Goal: Browse casually

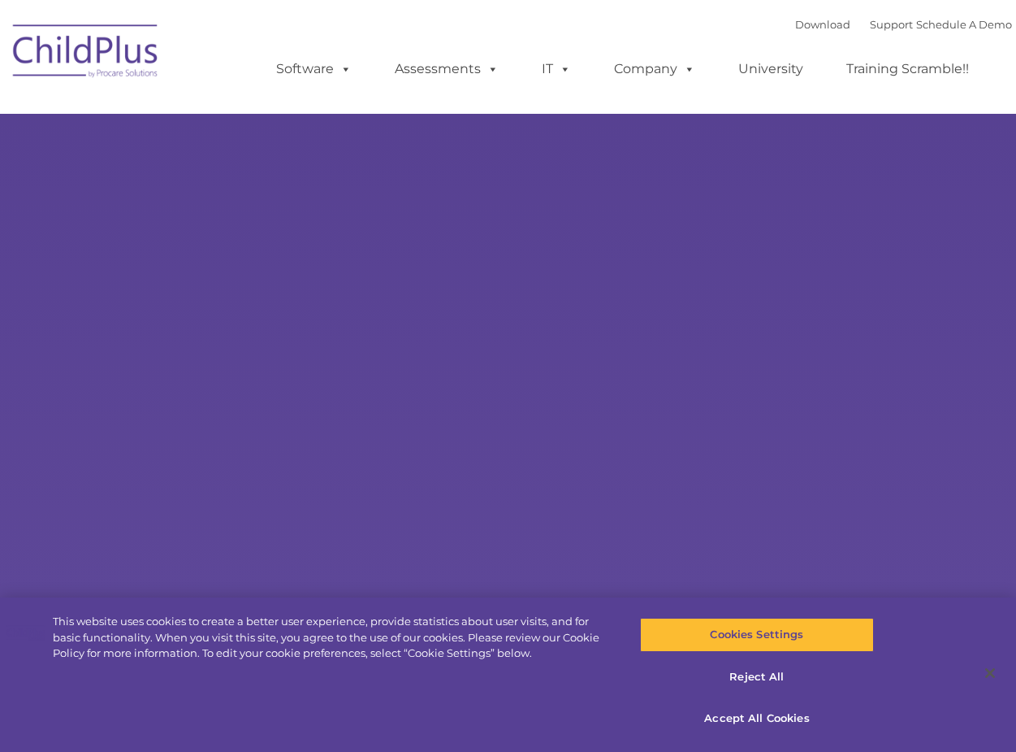
select select "MEDIUM"
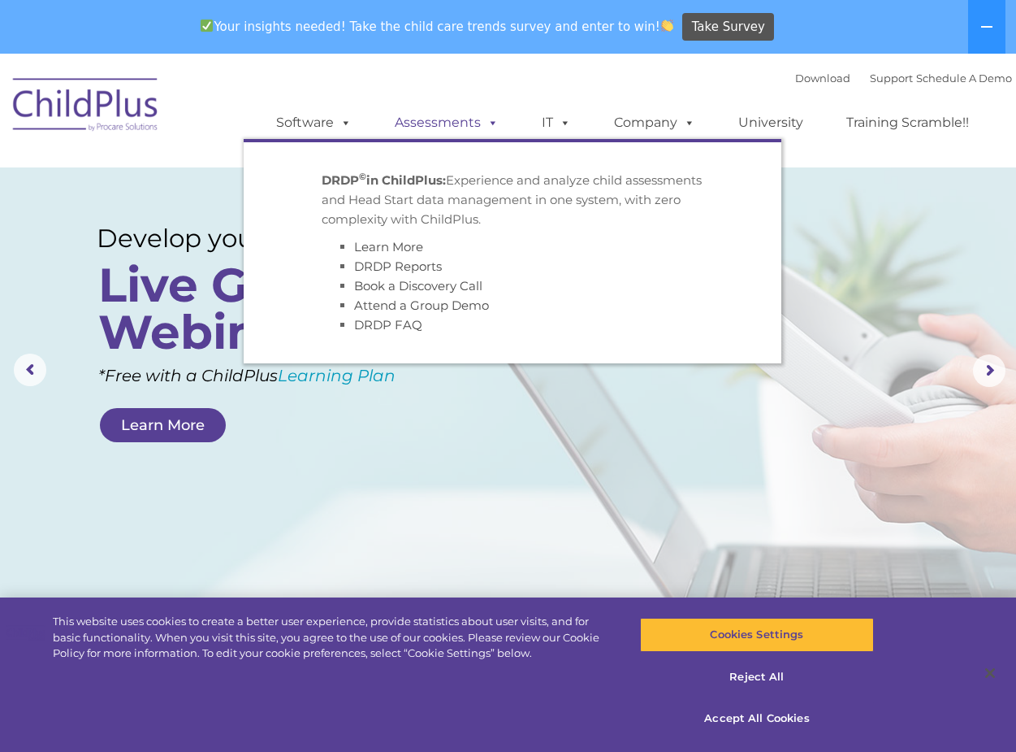
click at [487, 120] on span at bounding box center [490, 122] width 18 height 15
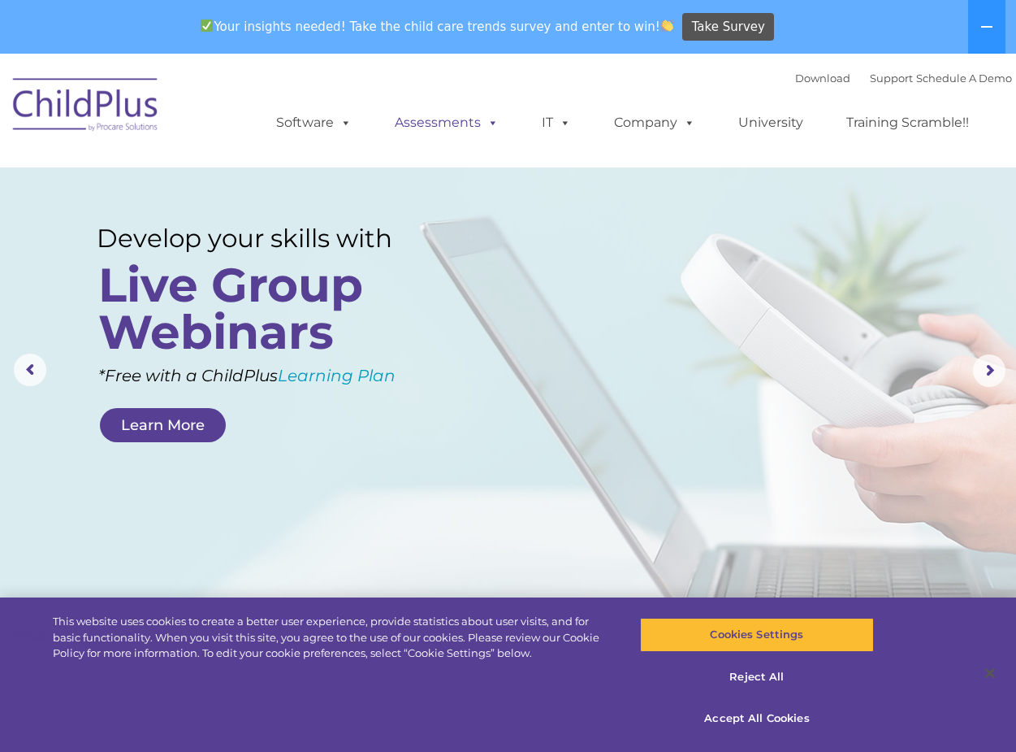
click at [492, 124] on span at bounding box center [490, 122] width 18 height 15
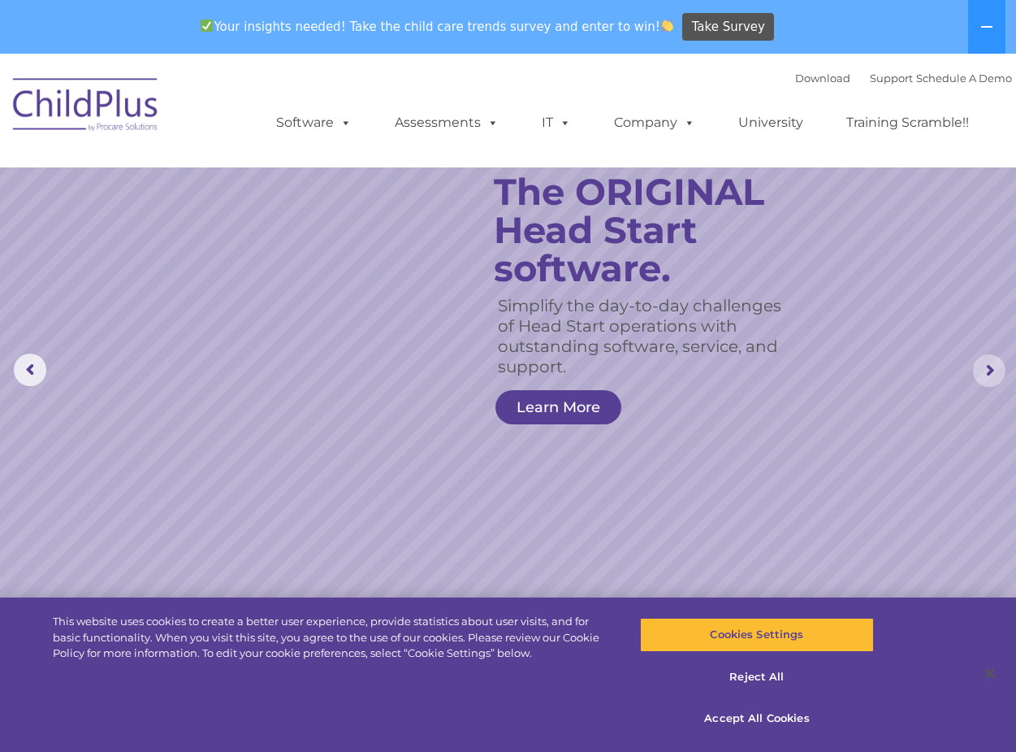
click at [986, 368] on rs-arrow at bounding box center [989, 370] width 32 height 32
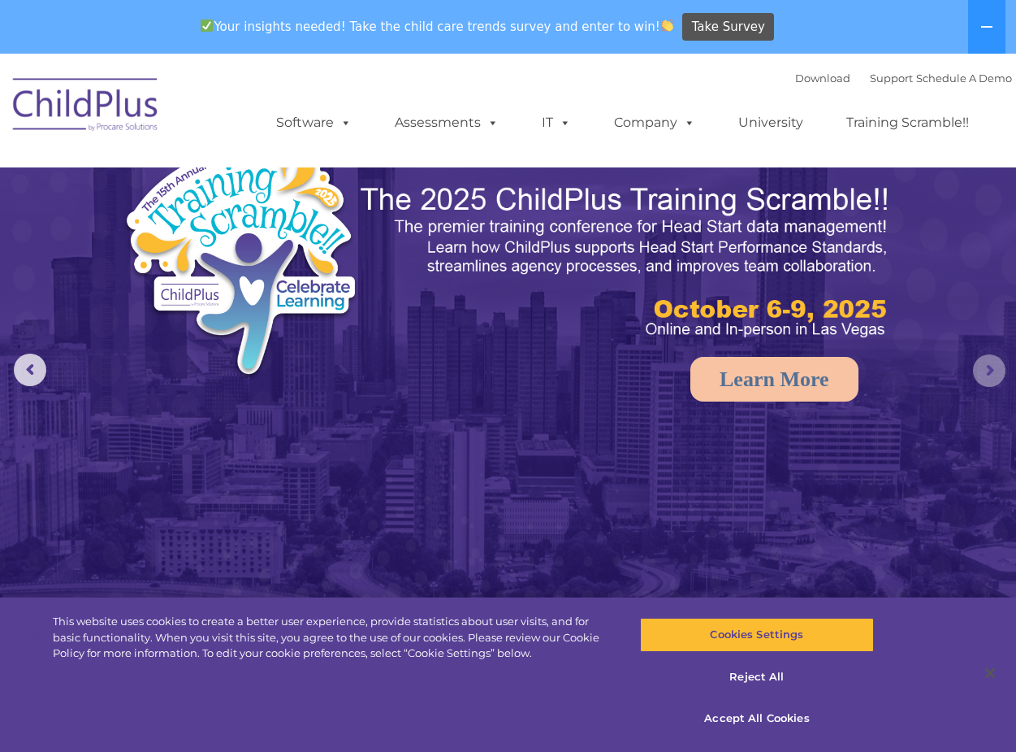
click at [986, 368] on rs-arrow at bounding box center [989, 370] width 32 height 32
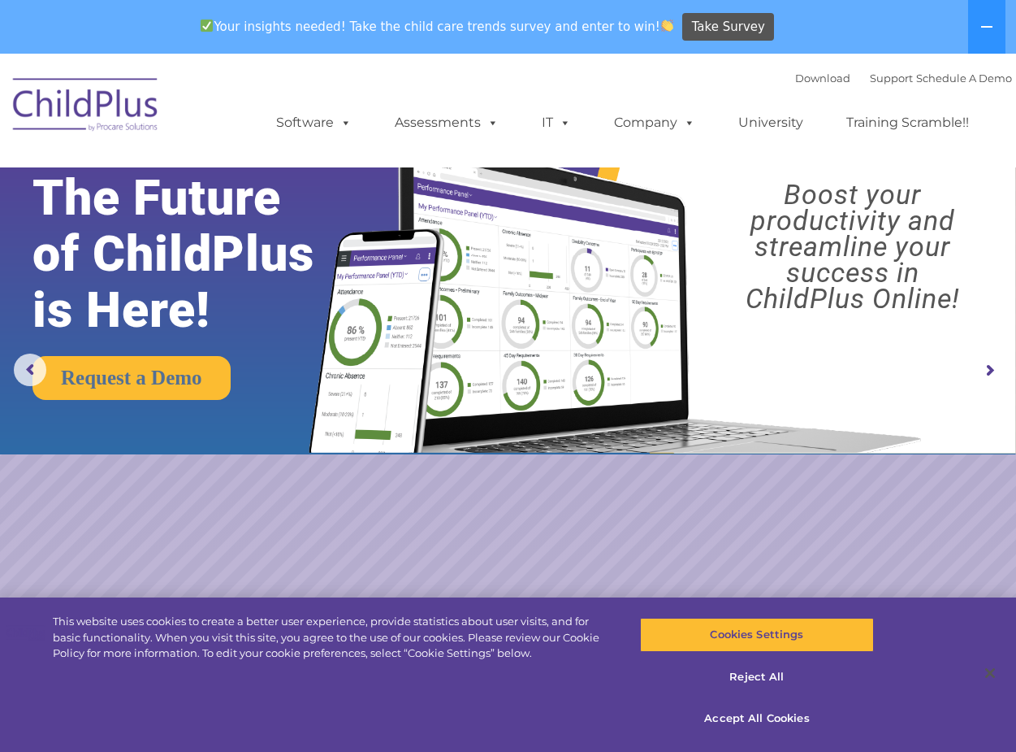
click at [991, 364] on rs-arrow at bounding box center [989, 370] width 32 height 32
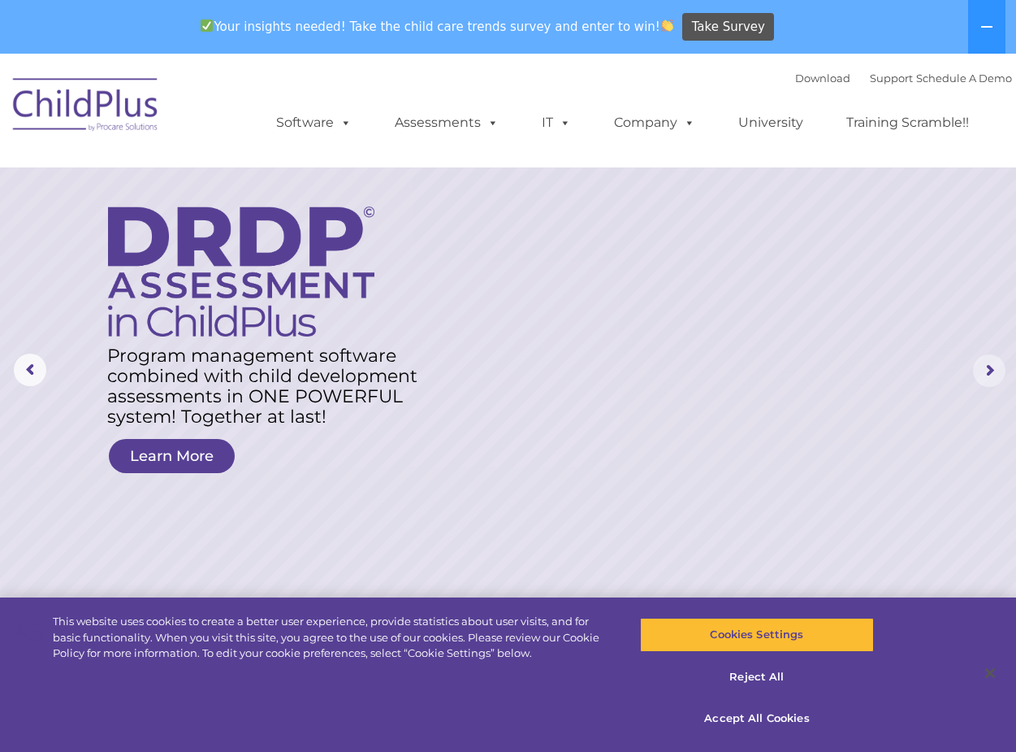
click at [982, 373] on rs-arrow at bounding box center [989, 370] width 32 height 32
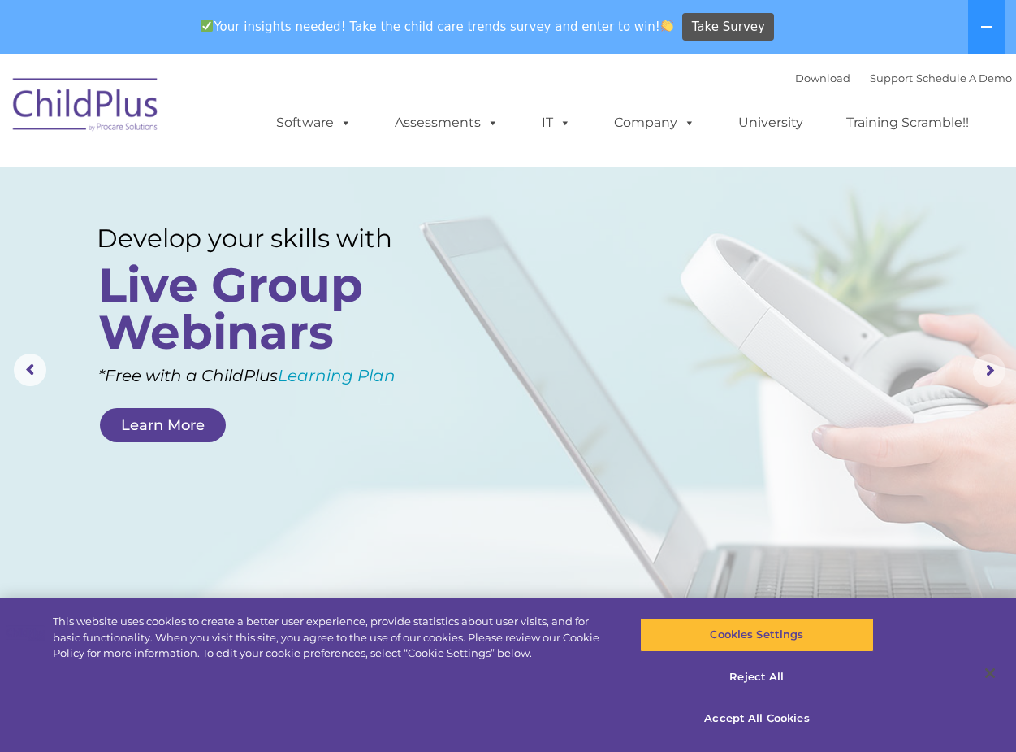
click at [982, 373] on rs-arrow at bounding box center [989, 370] width 32 height 32
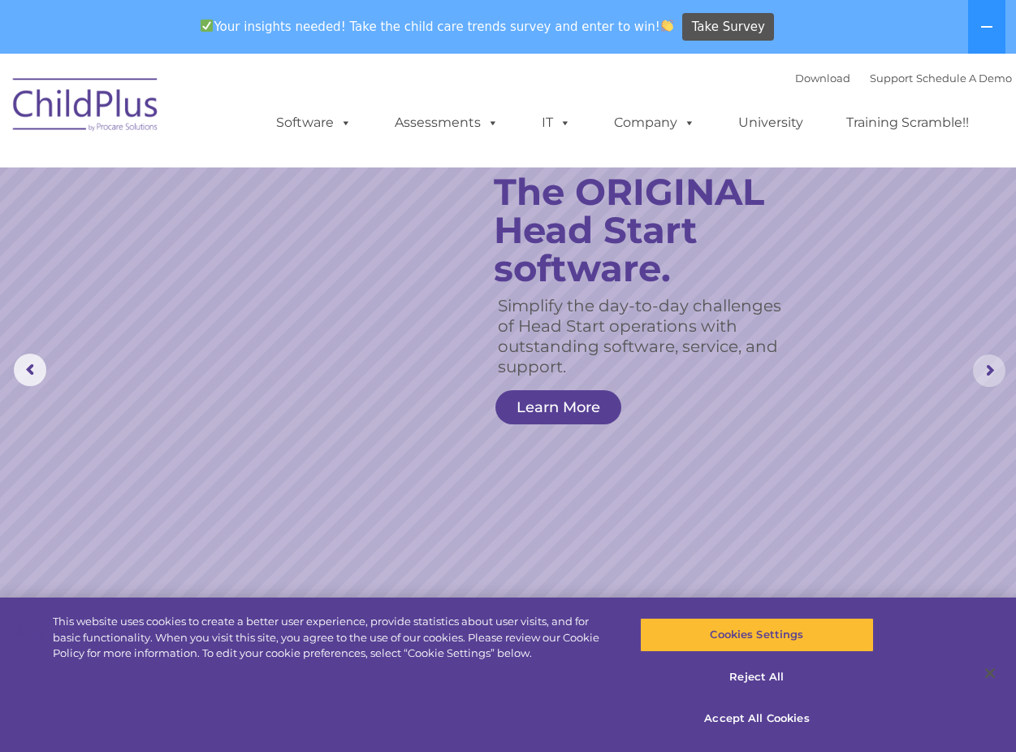
click at [982, 373] on rs-arrow at bounding box center [989, 370] width 32 height 32
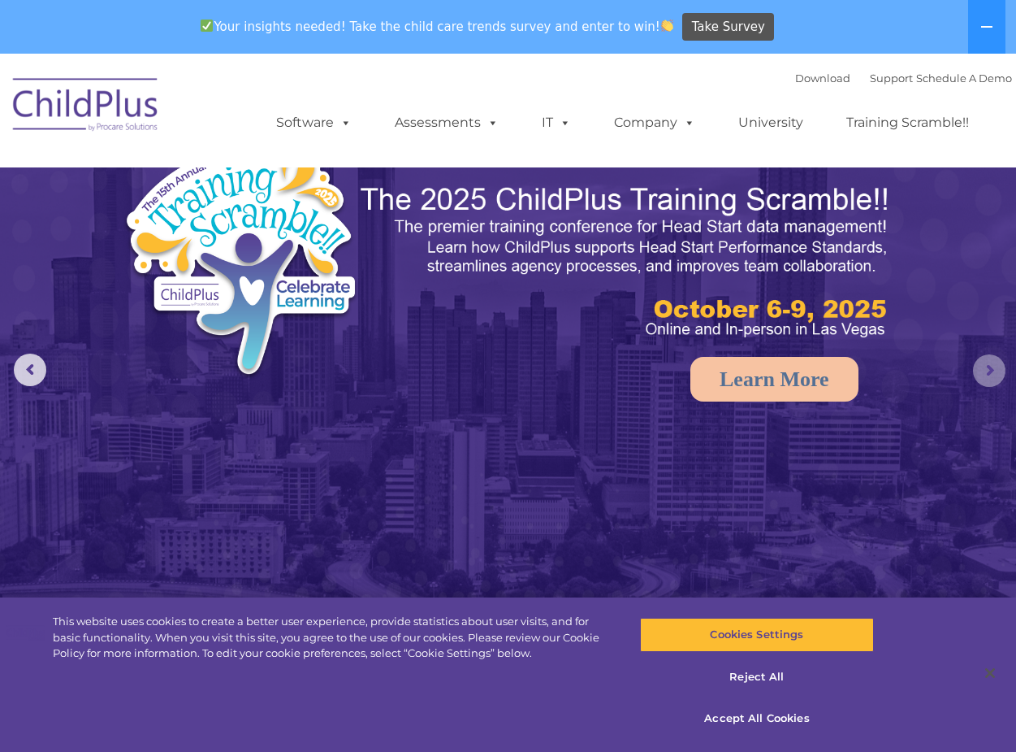
click at [982, 373] on rs-arrow at bounding box center [989, 370] width 32 height 32
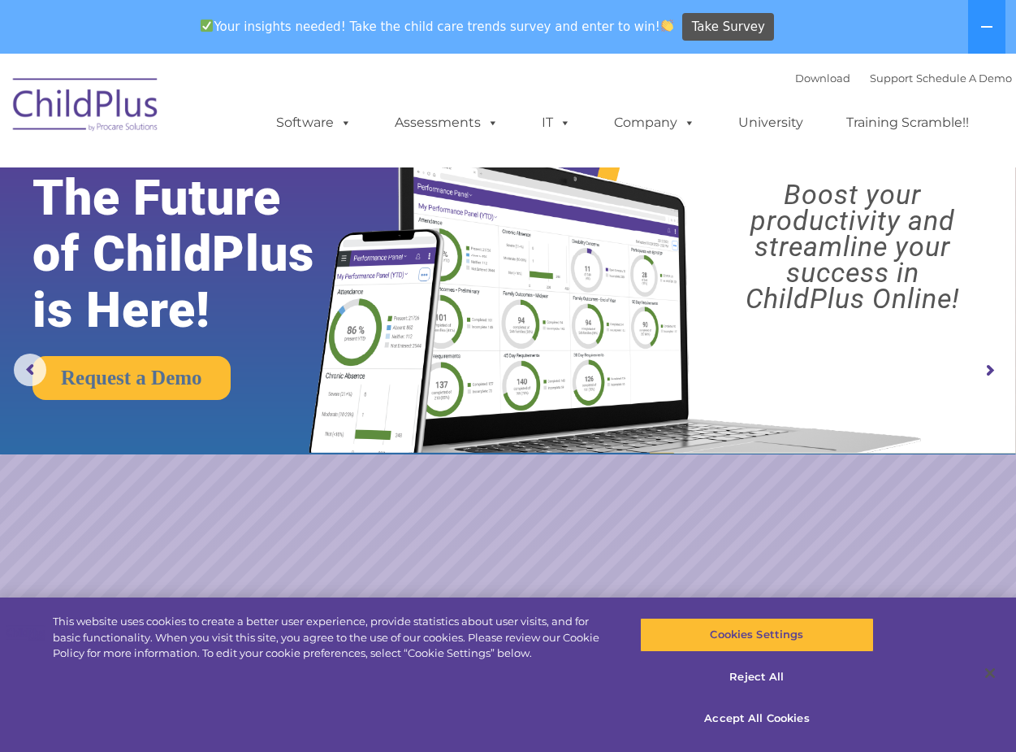
click at [982, 373] on rs-arrow at bounding box center [989, 370] width 32 height 32
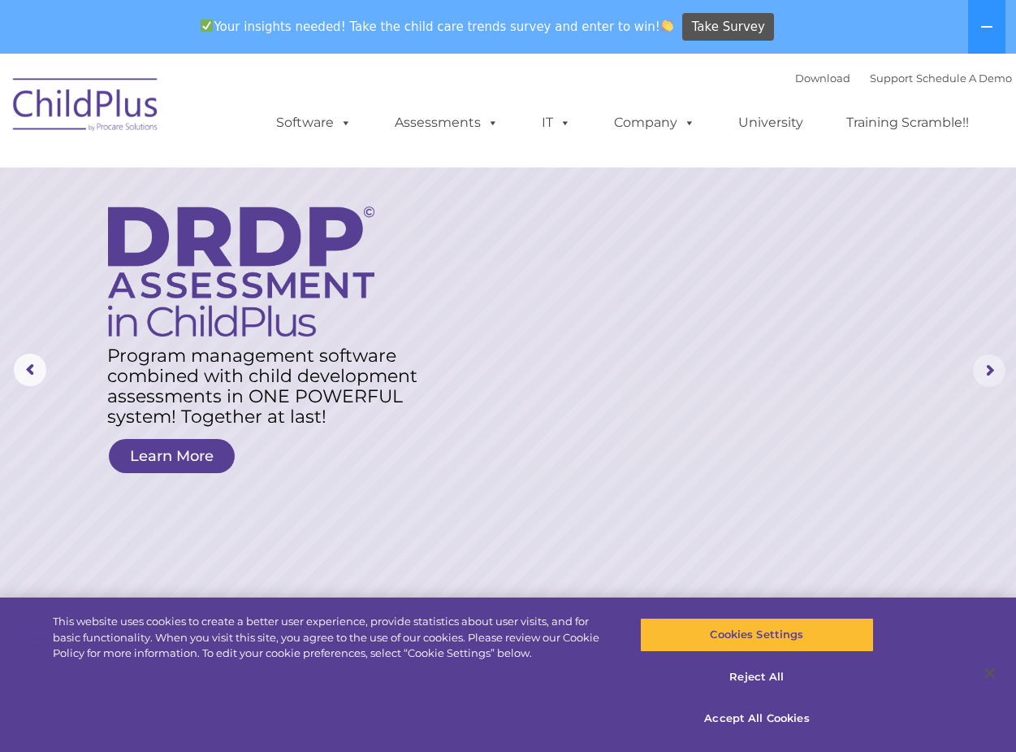
click at [982, 373] on rs-arrow at bounding box center [989, 370] width 32 height 32
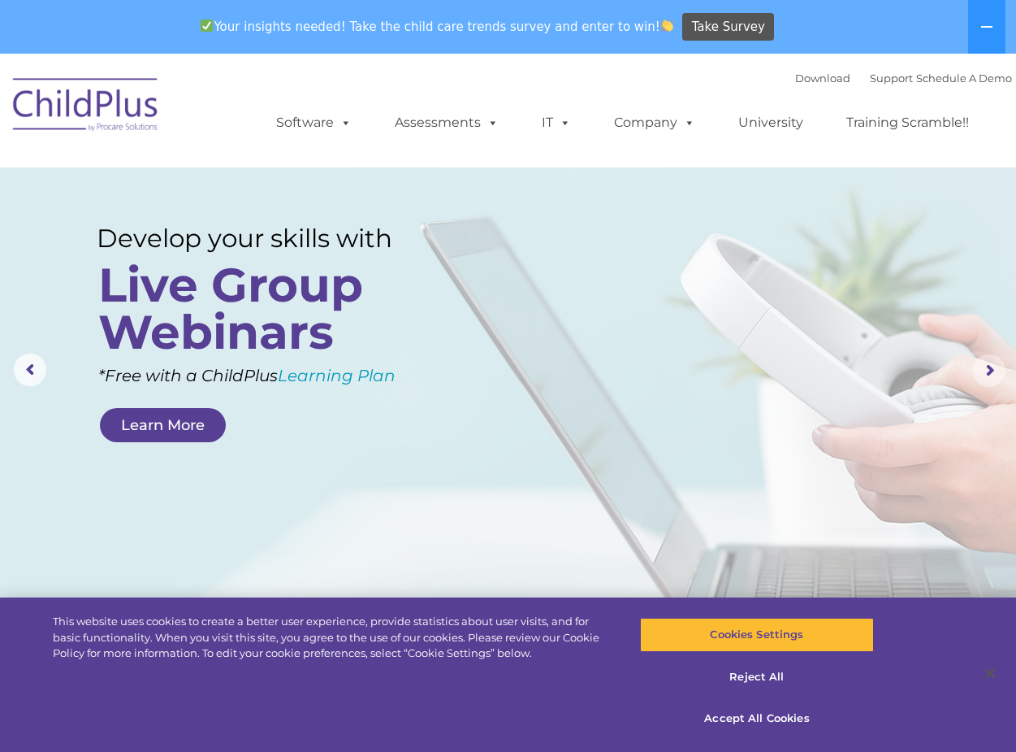
click at [982, 373] on rs-arrow at bounding box center [989, 370] width 32 height 32
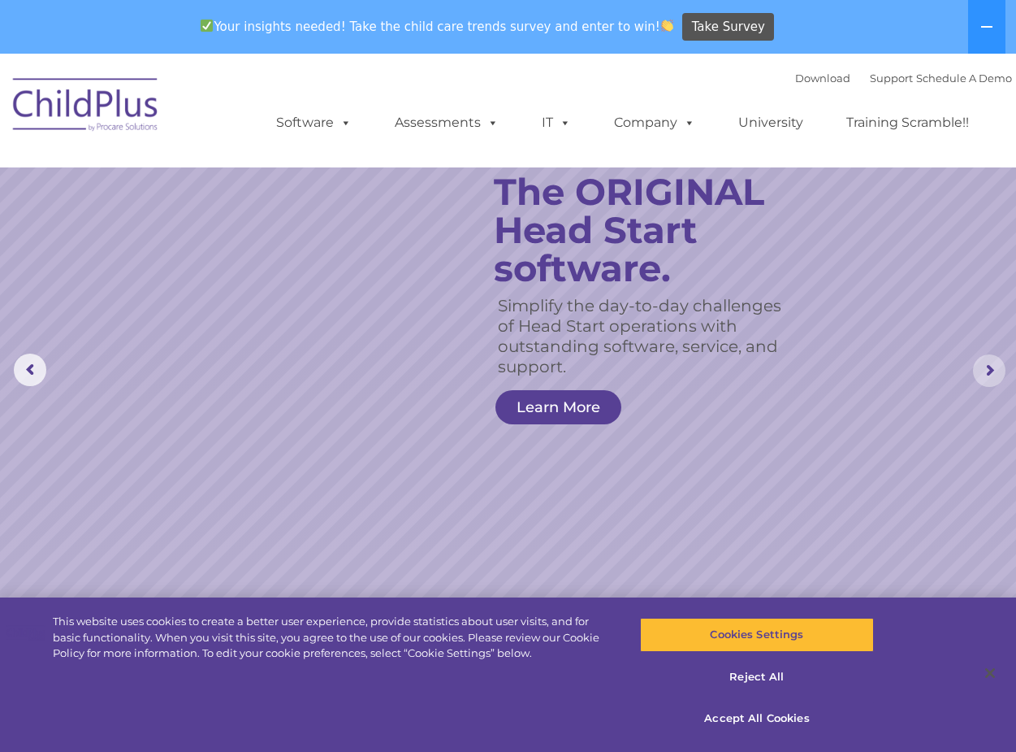
click at [982, 373] on rs-arrow at bounding box center [989, 370] width 32 height 32
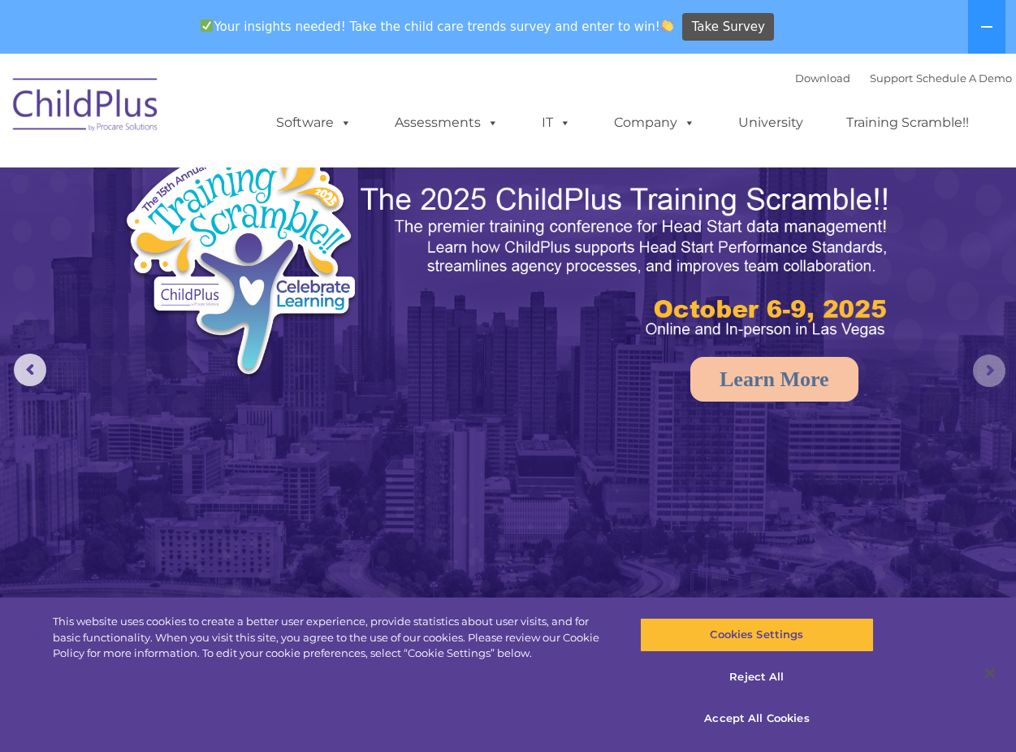
click at [982, 373] on rs-arrow at bounding box center [989, 370] width 32 height 32
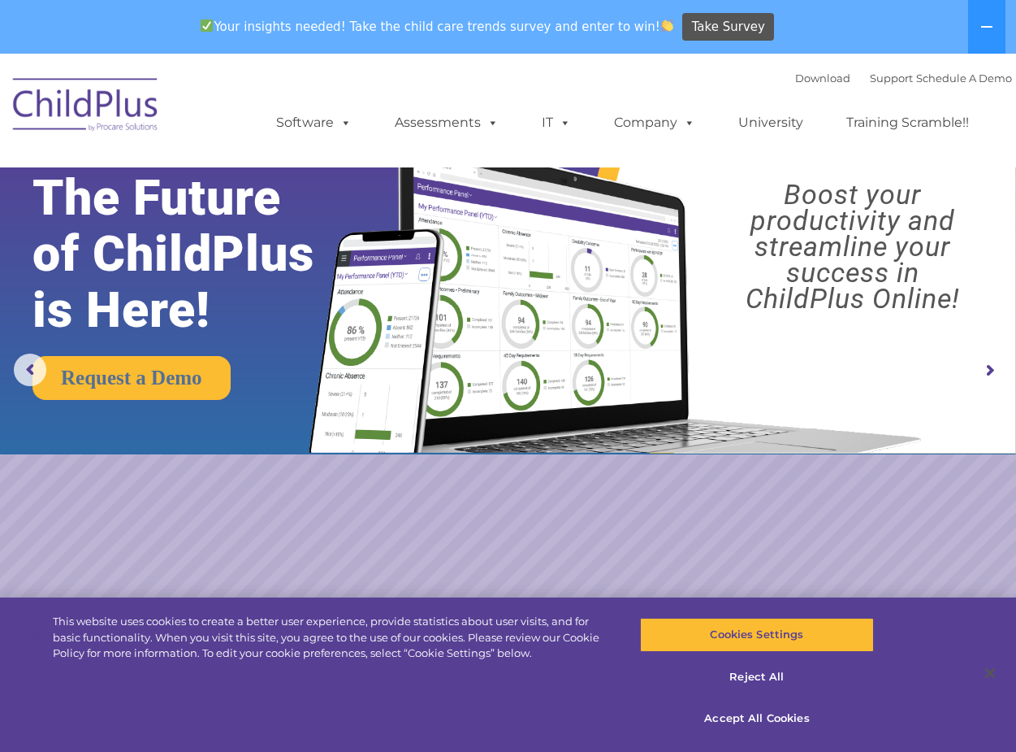
click at [982, 373] on rs-arrow at bounding box center [989, 370] width 32 height 32
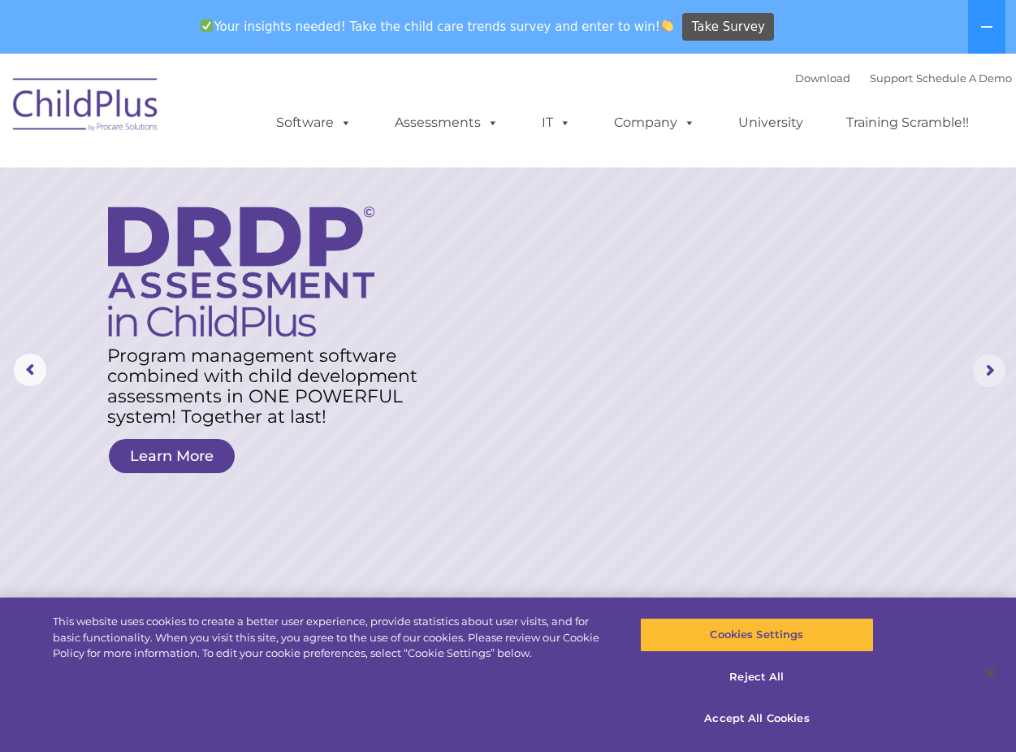
click at [982, 373] on rs-arrow at bounding box center [989, 370] width 32 height 32
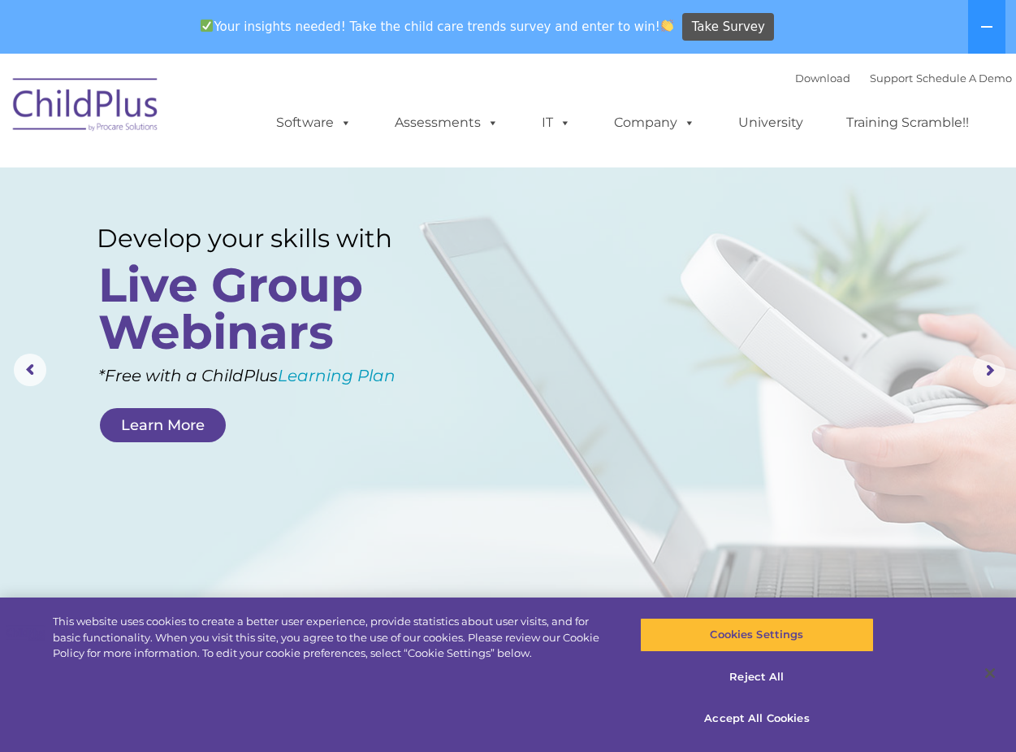
click at [982, 373] on rs-arrow at bounding box center [989, 370] width 32 height 32
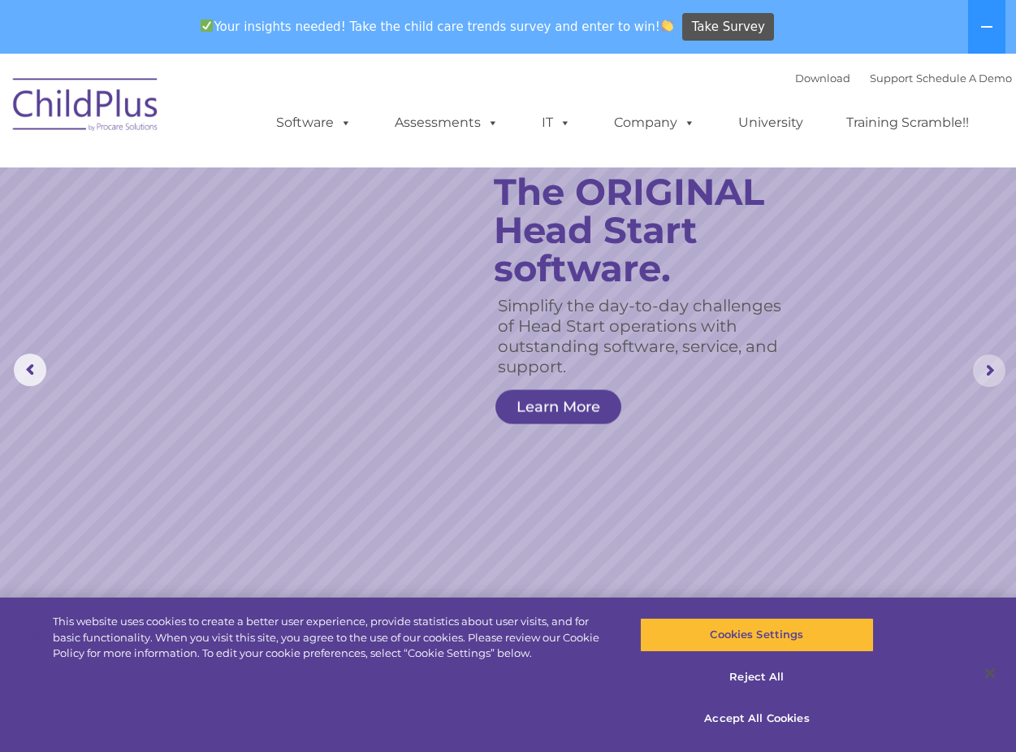
click at [982, 373] on rs-arrow at bounding box center [989, 370] width 32 height 32
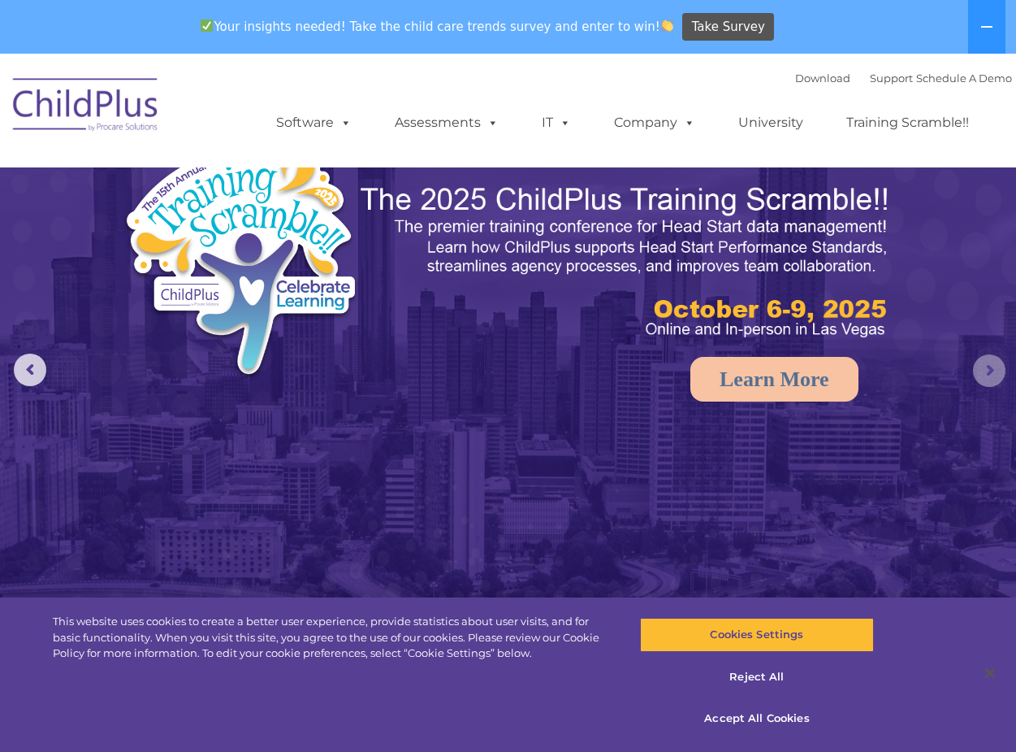
click at [982, 373] on rs-arrow at bounding box center [989, 370] width 32 height 32
